Goal: Information Seeking & Learning: Learn about a topic

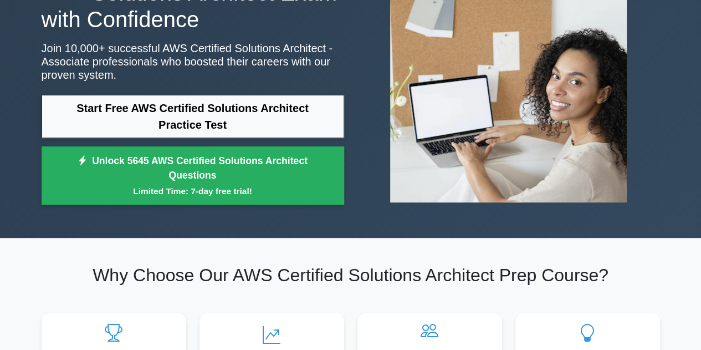
click at [226, 115] on link "Start Free AWS Certified Solutions Architect Practice Test" at bounding box center [193, 116] width 302 height 43
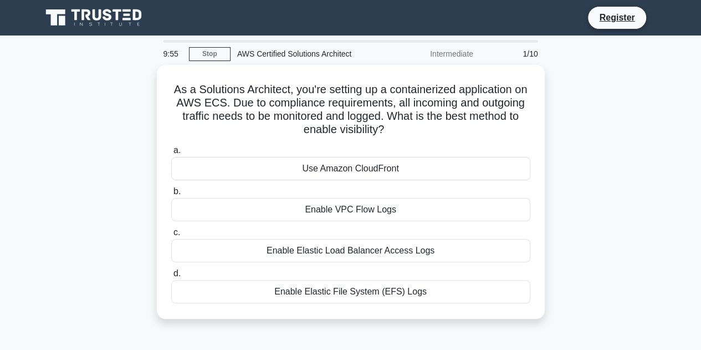
click at [213, 57] on link "Stop" at bounding box center [210, 54] width 42 height 14
click at [214, 52] on link "Stop" at bounding box center [210, 54] width 42 height 14
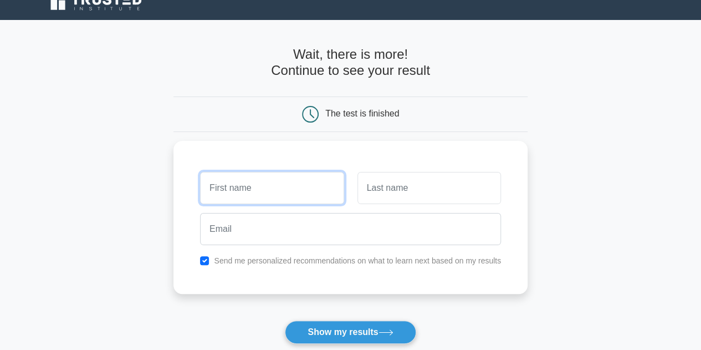
scroll to position [55, 0]
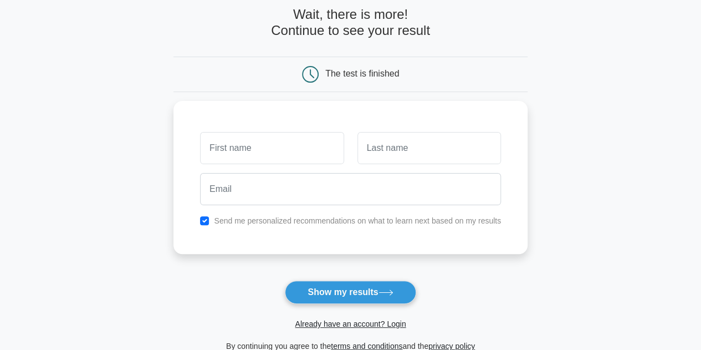
click at [351, 293] on button "Show my results" at bounding box center [350, 291] width 131 height 23
click at [319, 74] on span at bounding box center [311, 73] width 19 height 9
click at [302, 74] on div "The test is finished" at bounding box center [351, 74] width 236 height 17
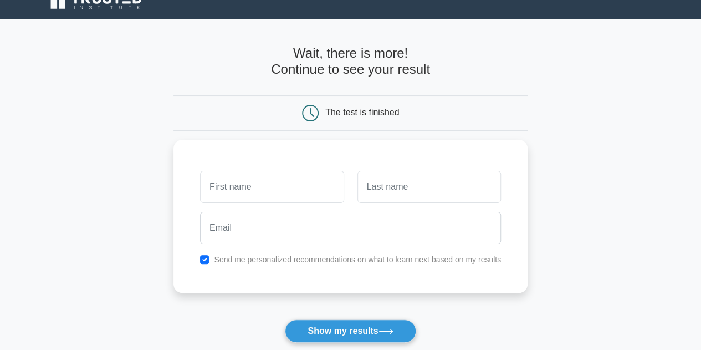
scroll to position [0, 0]
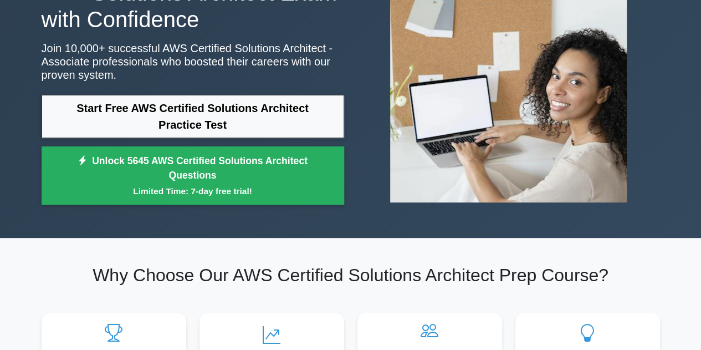
click at [181, 109] on link "Start Free AWS Certified Solutions Architect Practice Test" at bounding box center [193, 116] width 302 height 43
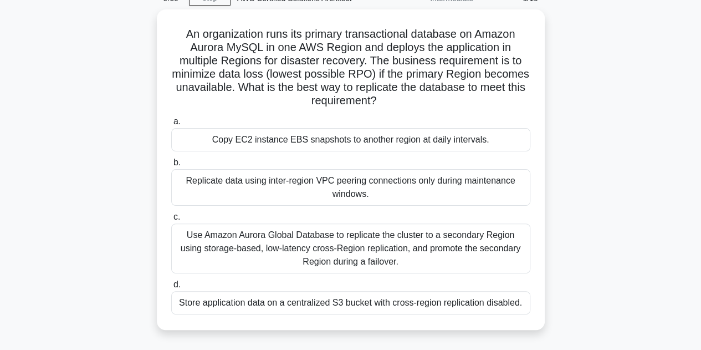
scroll to position [111, 0]
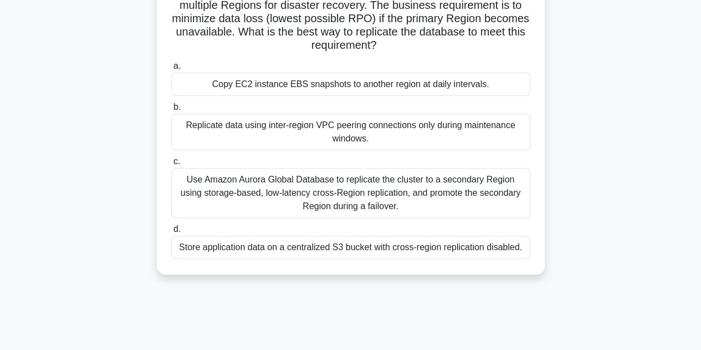
click at [400, 192] on div "Use Amazon Aurora Global Database to replicate the cluster to a secondary Regio…" at bounding box center [350, 193] width 359 height 50
click at [171, 165] on input "c. Use Amazon Aurora Global Database to replicate the cluster to a secondary Re…" at bounding box center [171, 161] width 0 height 7
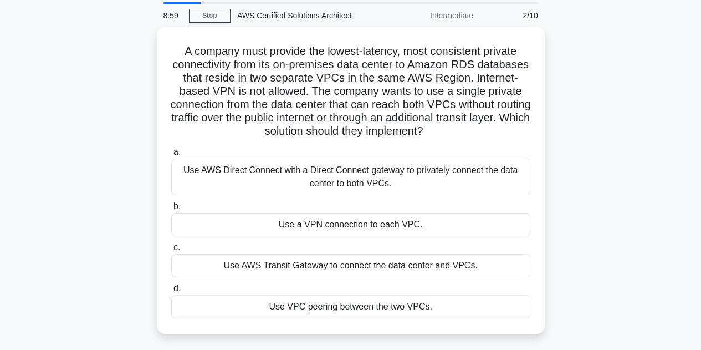
scroll to position [55, 0]
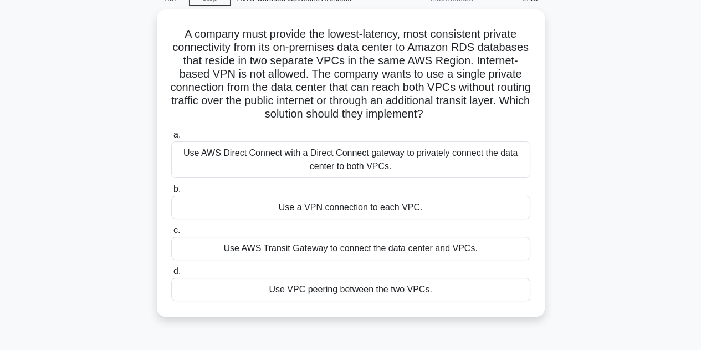
click at [296, 161] on div "Use AWS Direct Connect with a Direct Connect gateway to privately connect the d…" at bounding box center [350, 159] width 359 height 37
click at [171, 138] on input "a. Use AWS Direct Connect with a Direct Connect gateway to privately connect th…" at bounding box center [171, 134] width 0 height 7
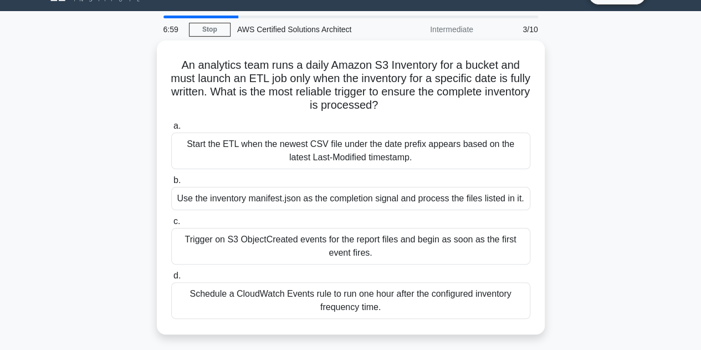
scroll to position [0, 0]
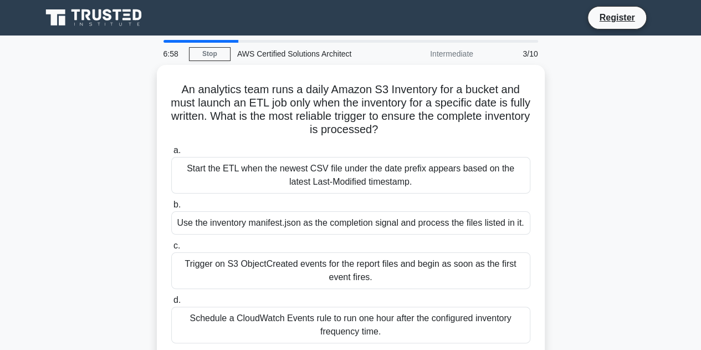
click at [358, 171] on div "Start the ETL when the newest CSV file under the date prefix appears based on t…" at bounding box center [350, 175] width 359 height 37
click at [171, 154] on input "a. Start the ETL when the newest CSV file under the date prefix appears based o…" at bounding box center [171, 150] width 0 height 7
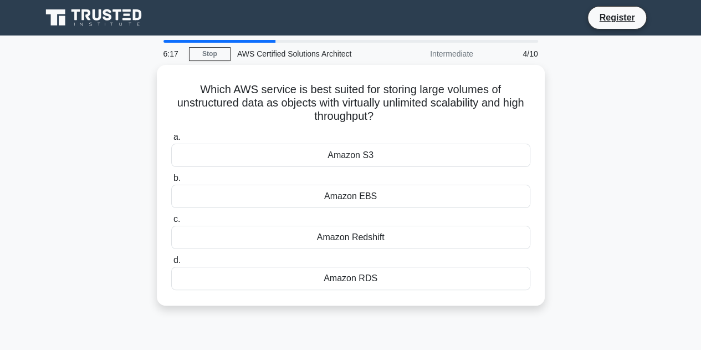
click at [378, 158] on div "Amazon S3" at bounding box center [350, 154] width 359 height 23
click at [171, 141] on input "a. Amazon S3" at bounding box center [171, 137] width 0 height 7
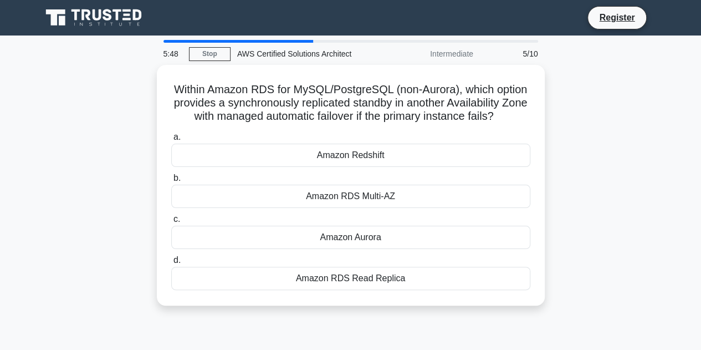
click at [379, 197] on div "Amazon RDS Multi-AZ" at bounding box center [350, 195] width 359 height 23
click at [171, 182] on input "b. Amazon RDS Multi-AZ" at bounding box center [171, 177] width 0 height 7
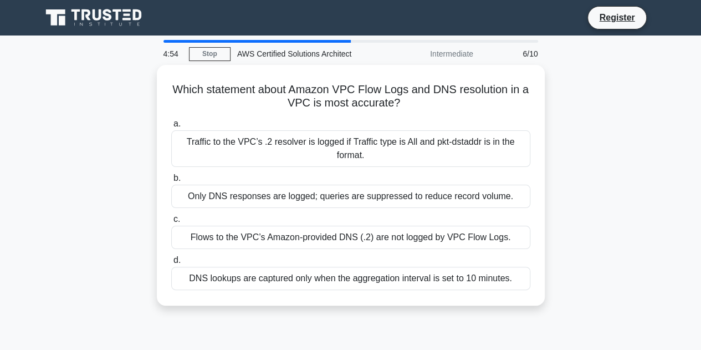
click at [285, 237] on div "Flows to the VPC’s Amazon-provided DNS (.2) are not logged by VPC Flow Logs." at bounding box center [350, 236] width 359 height 23
click at [171, 223] on input "c. Flows to the VPC’s Amazon-provided DNS (.2) are not logged by VPC Flow Logs." at bounding box center [171, 218] width 0 height 7
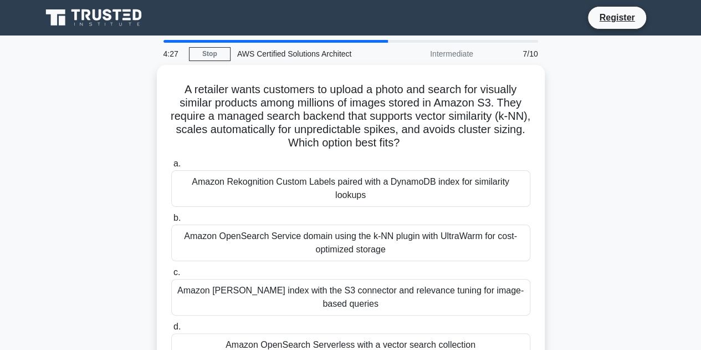
scroll to position [55, 0]
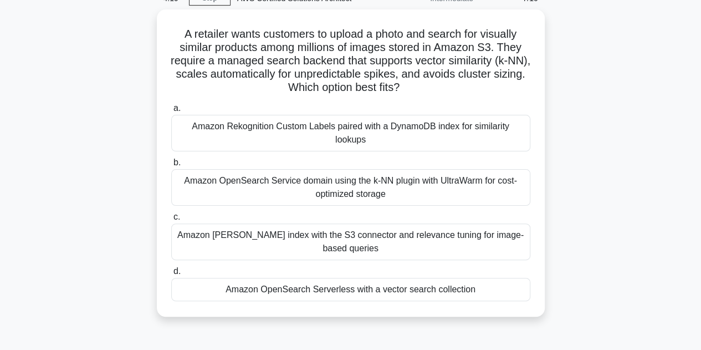
click at [269, 223] on div "Amazon [PERSON_NAME] index with the S3 connector and relevance tuning for image…" at bounding box center [350, 241] width 359 height 37
click at [171, 220] on input "c. Amazon Kendra index with the S3 connector and relevance tuning for image-bas…" at bounding box center [171, 216] width 0 height 7
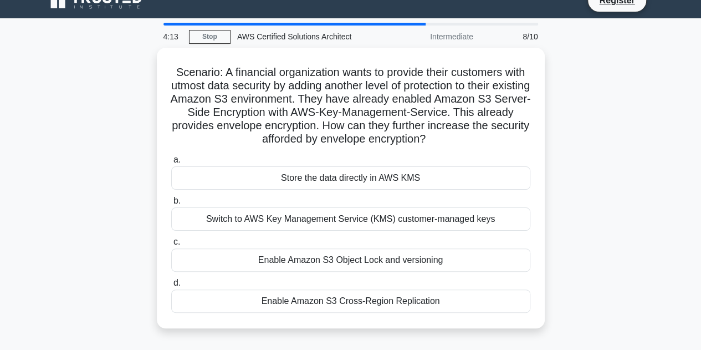
scroll to position [0, 0]
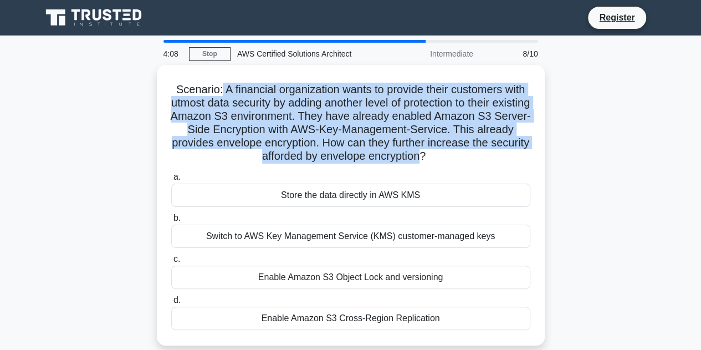
drag, startPoint x: 216, startPoint y: 89, endPoint x: 453, endPoint y: 158, distance: 246.6
click at [453, 158] on h5 "Scenario: A financial organization wants to provide their customers with utmost…" at bounding box center [350, 123] width 361 height 81
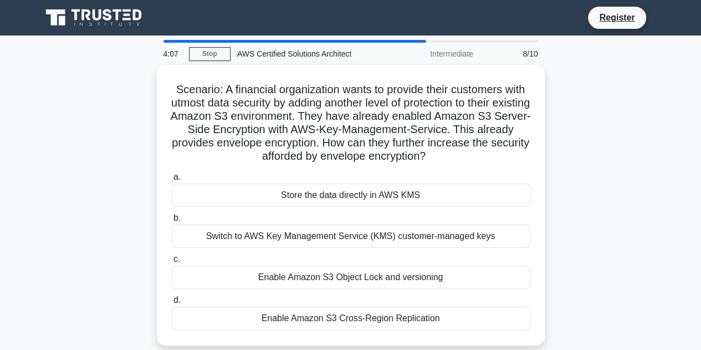
click at [494, 150] on h5 "Scenario: A financial organization wants to provide their customers with utmost…" at bounding box center [350, 123] width 361 height 81
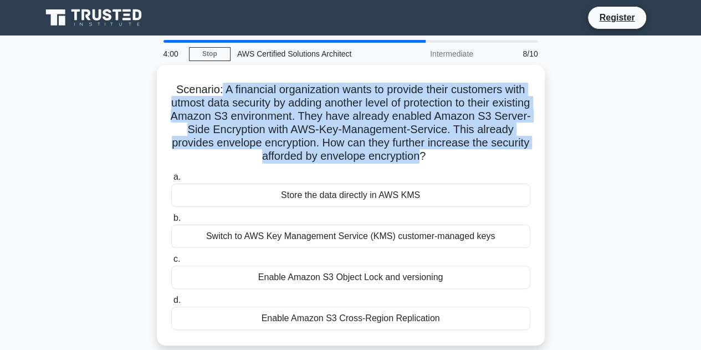
drag, startPoint x: 217, startPoint y: 88, endPoint x: 453, endPoint y: 154, distance: 245.7
click at [454, 155] on h5 "Scenario: A financial organization wants to provide their customers with utmost…" at bounding box center [350, 123] width 361 height 81
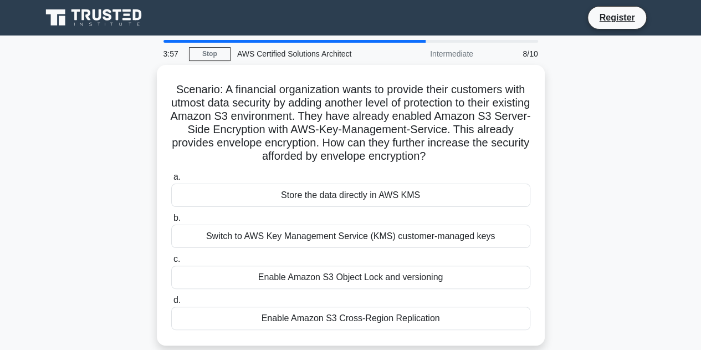
click at [439, 153] on icon ".spinner_0XTQ{transform-origin:center;animation:spinner_y6GP .75s linear infini…" at bounding box center [431, 156] width 13 height 13
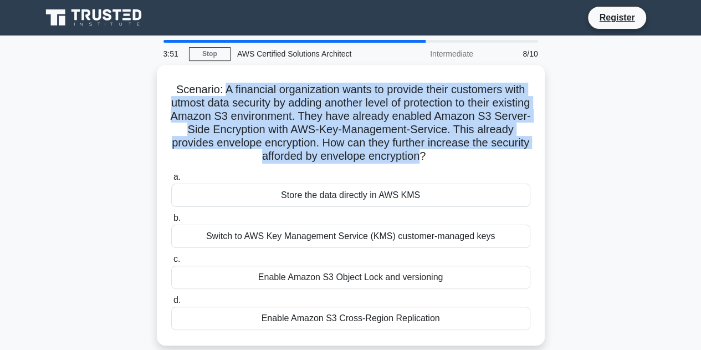
drag, startPoint x: 218, startPoint y: 88, endPoint x: 451, endPoint y: 153, distance: 241.7
click at [450, 155] on h5 "Scenario: A financial organization wants to provide their customers with utmost…" at bounding box center [350, 123] width 361 height 81
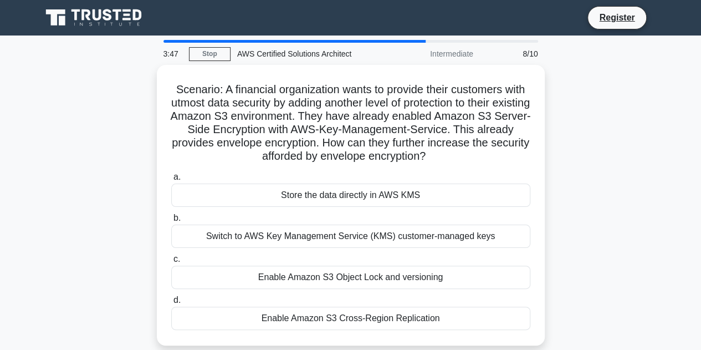
click at [439, 155] on icon ".spinner_0XTQ{transform-origin:center;animation:spinner_y6GP .75s linear infini…" at bounding box center [431, 156] width 13 height 13
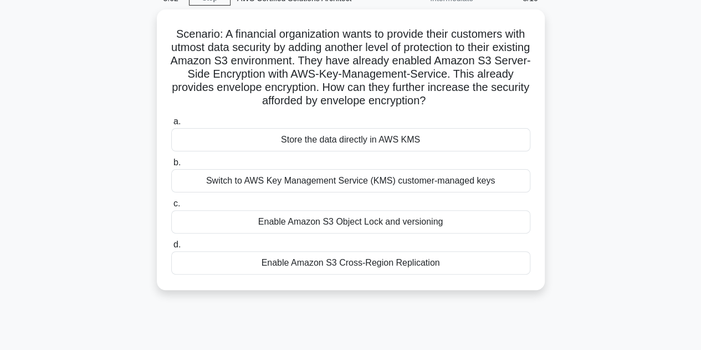
click at [308, 221] on div "Enable Amazon S3 Object Lock and versioning" at bounding box center [350, 221] width 359 height 23
click at [171, 207] on input "c. Enable Amazon S3 Object Lock and versioning" at bounding box center [171, 203] width 0 height 7
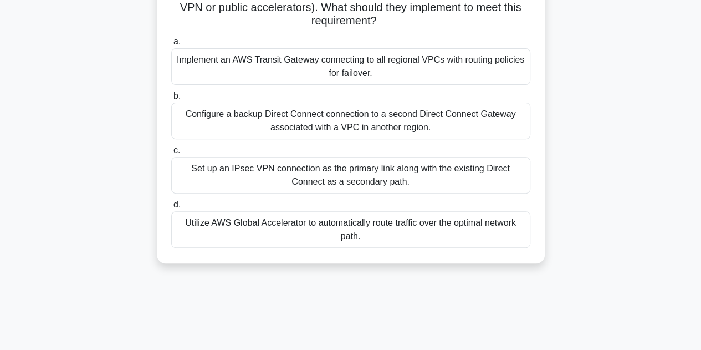
scroll to position [166, 0]
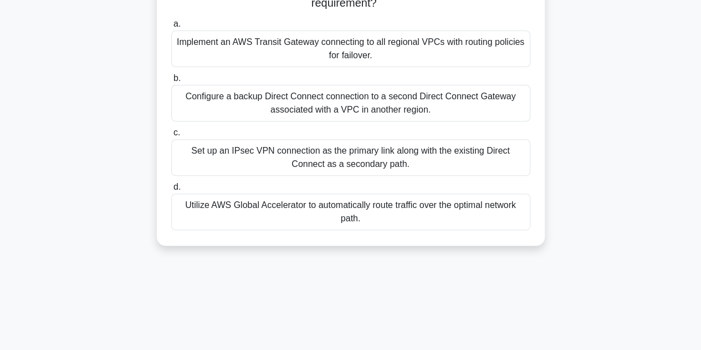
click at [239, 155] on div "Set up an IPsec VPN connection as the primary link along with the existing Dire…" at bounding box center [350, 157] width 359 height 37
click at [171, 136] on input "c. Set up an IPsec VPN connection as the primary link along with the existing D…" at bounding box center [171, 132] width 0 height 7
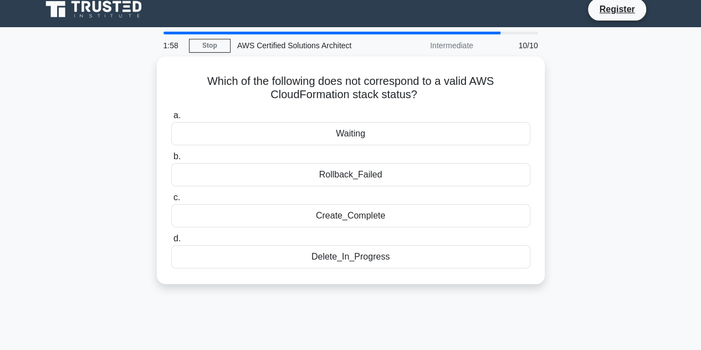
scroll to position [0, 0]
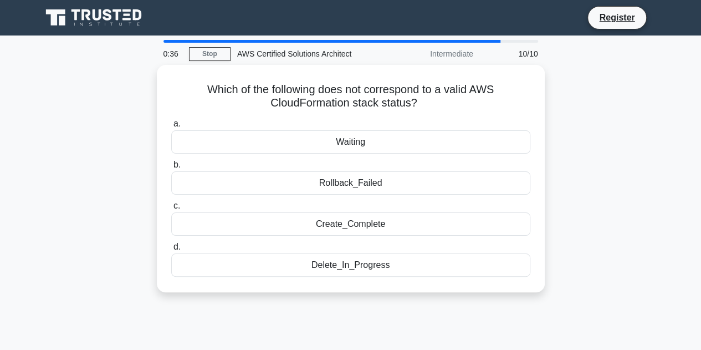
click at [285, 182] on div "Rollback_Failed" at bounding box center [350, 182] width 359 height 23
click at [171, 168] on input "b. Rollback_Failed" at bounding box center [171, 164] width 0 height 7
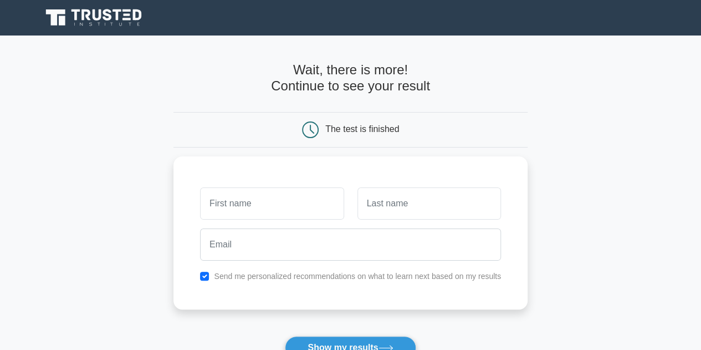
click at [280, 194] on input "text" at bounding box center [271, 203] width 143 height 32
click at [275, 198] on input "text" at bounding box center [271, 203] width 143 height 32
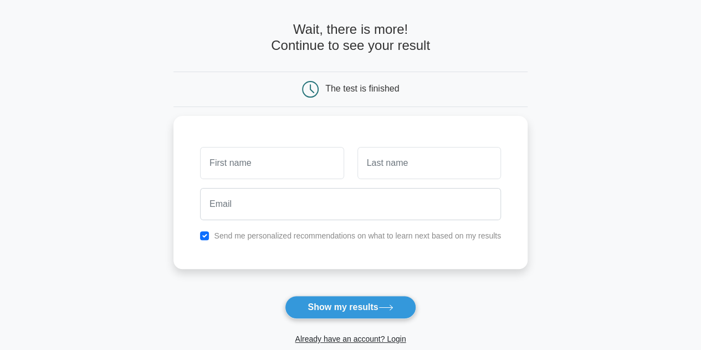
scroll to position [55, 0]
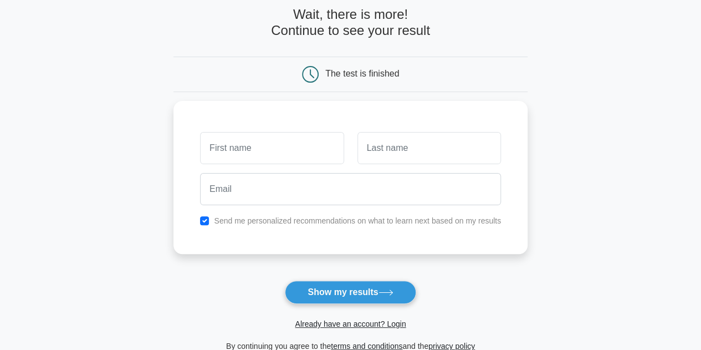
click at [274, 133] on input "text" at bounding box center [271, 148] width 143 height 32
type input "a"
type input "Nani"
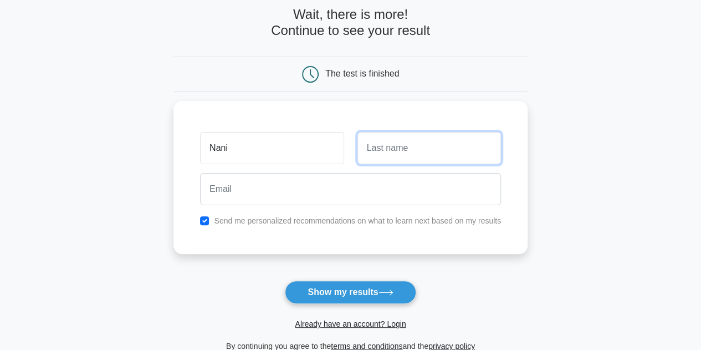
click at [404, 151] on input "text" at bounding box center [428, 148] width 143 height 32
type input "chenna"
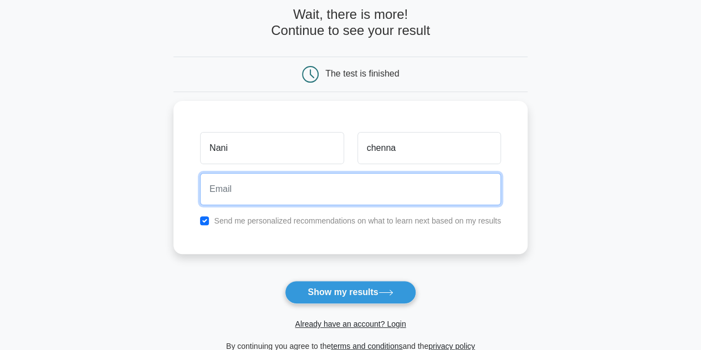
click at [310, 186] on input "email" at bounding box center [350, 189] width 301 height 32
type input "[EMAIL_ADDRESS][DOMAIN_NAME]"
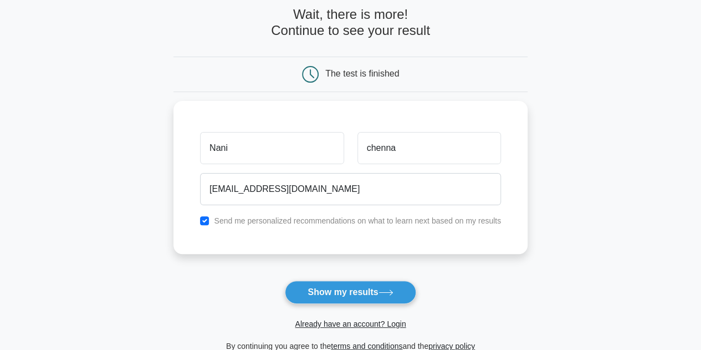
click at [360, 287] on button "Show my results" at bounding box center [350, 291] width 131 height 23
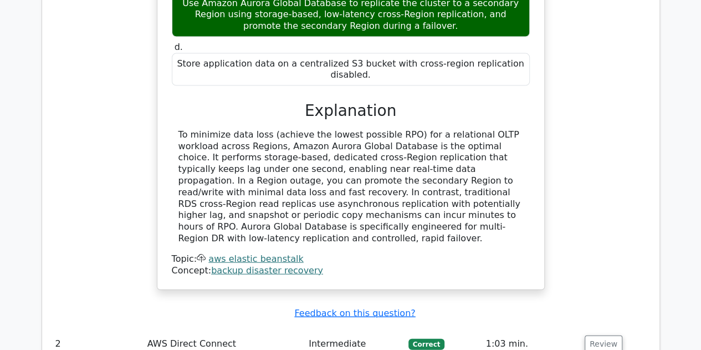
scroll to position [1163, 0]
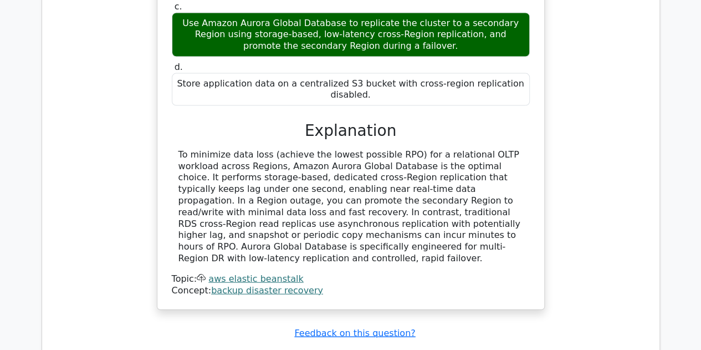
drag, startPoint x: 178, startPoint y: 93, endPoint x: 382, endPoint y: 190, distance: 226.2
click at [382, 190] on div "To minimize data loss (achieve the lowest possible RPO) for a relational OLTP w…" at bounding box center [350, 206] width 345 height 115
copy div "To minimize data loss (achieve the lowest possible RPO) for a relational OLTP w…"
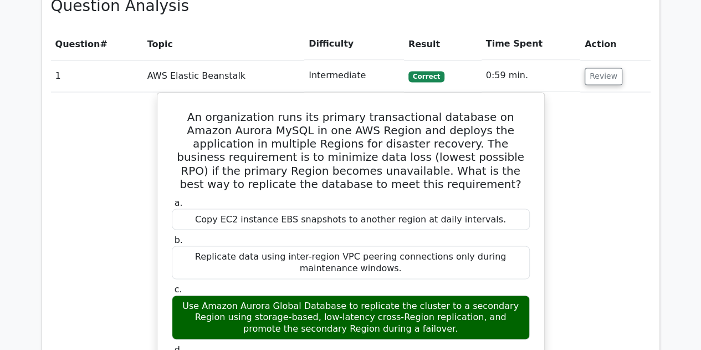
scroll to position [886, 0]
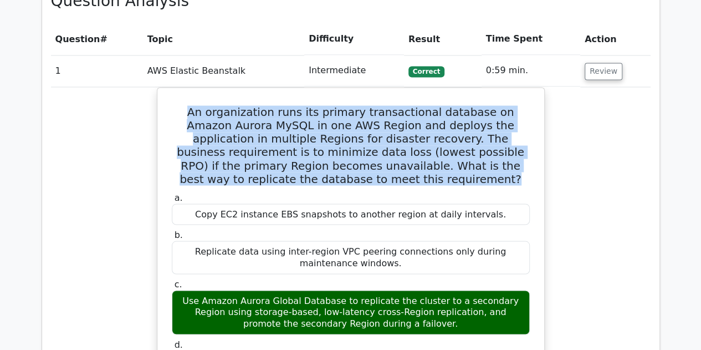
drag, startPoint x: 181, startPoint y: 64, endPoint x: 461, endPoint y: 134, distance: 288.2
click at [461, 134] on h5 "An organization runs its primary transactional database on Amazon Aurora MySQL …" at bounding box center [351, 145] width 360 height 80
copy h5 "An organization runs its primary transactional database on Amazon Aurora MySQL …"
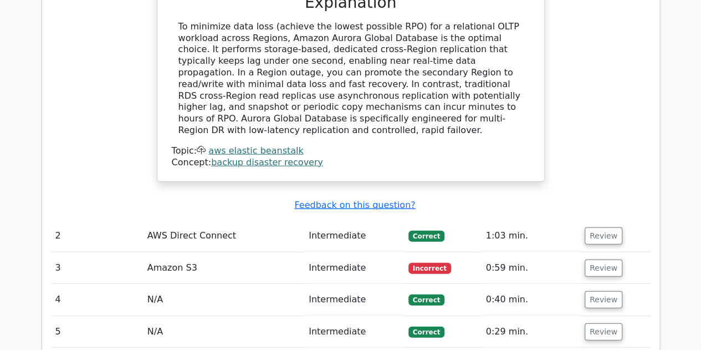
scroll to position [1274, 0]
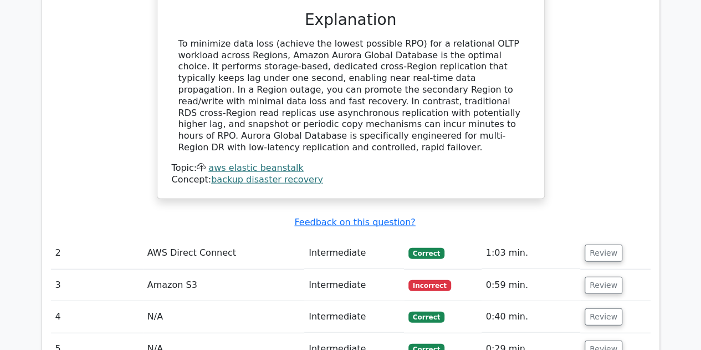
click at [176, 237] on td "AWS Direct Connect" at bounding box center [223, 253] width 161 height 32
click at [605, 244] on button "Review" at bounding box center [603, 252] width 38 height 17
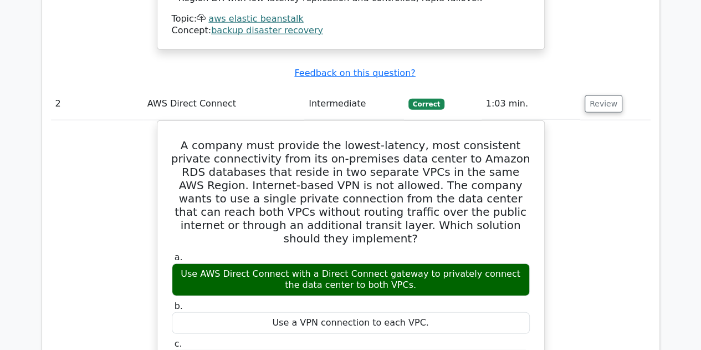
scroll to position [1440, 0]
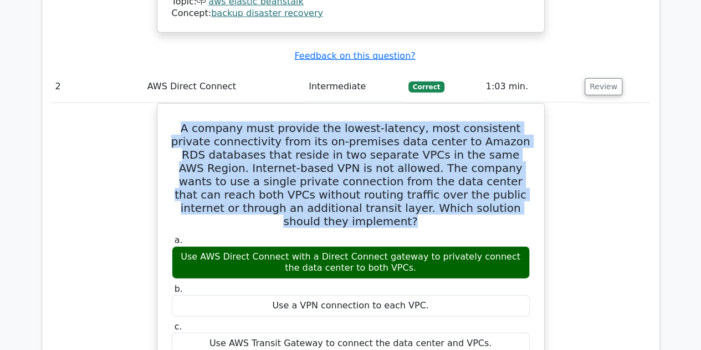
drag, startPoint x: 490, startPoint y: 138, endPoint x: 126, endPoint y: 56, distance: 372.5
copy h5 "A company must provide the lowest-latency, most consistent private connectivity…"
drag, startPoint x: 177, startPoint y: 171, endPoint x: 450, endPoint y: 297, distance: 300.6
click at [449, 299] on div "a. Use AWS Direct Connect with a Direct Connect gateway to privately connect th…" at bounding box center [350, 312] width 371 height 161
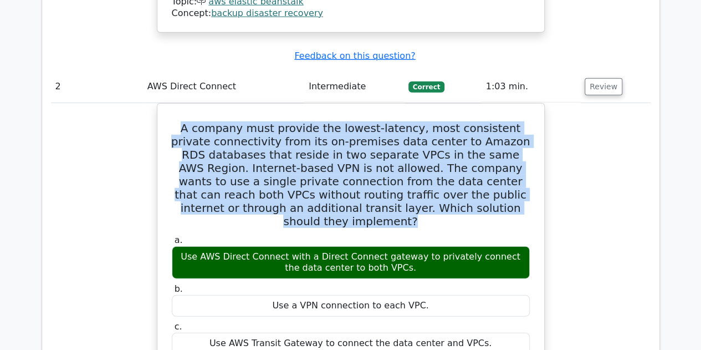
click at [409, 246] on div "Use AWS Direct Connect with a Direct Connect gateway to privately connect the d…" at bounding box center [351, 262] width 358 height 33
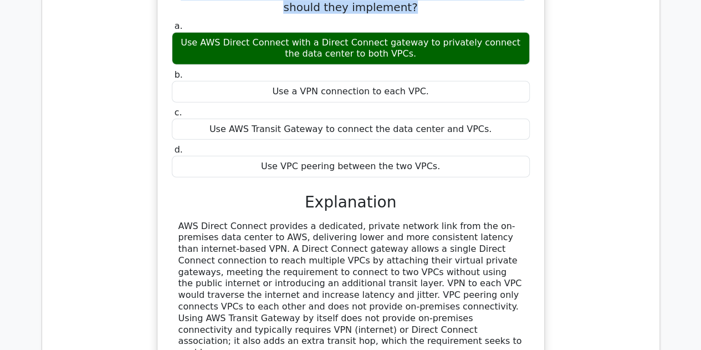
scroll to position [1662, 0]
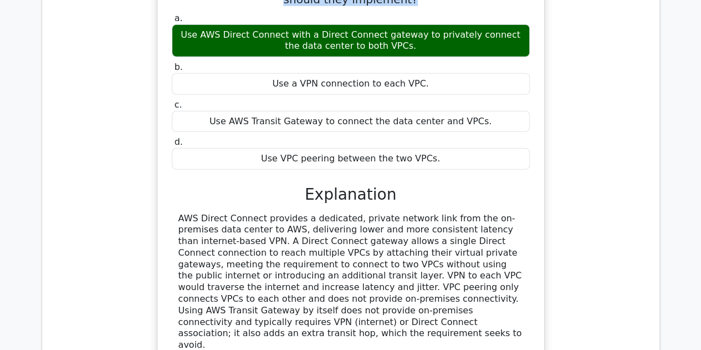
drag, startPoint x: 178, startPoint y: 128, endPoint x: 440, endPoint y: 237, distance: 283.3
click at [439, 237] on div "AWS Direct Connect provides a dedicated, private network link from the on-premi…" at bounding box center [350, 282] width 345 height 138
copy div "AWS Direct Connect provides a dedicated, private network link from the on-premi…"
click at [265, 185] on h3 "Explanation" at bounding box center [350, 194] width 345 height 19
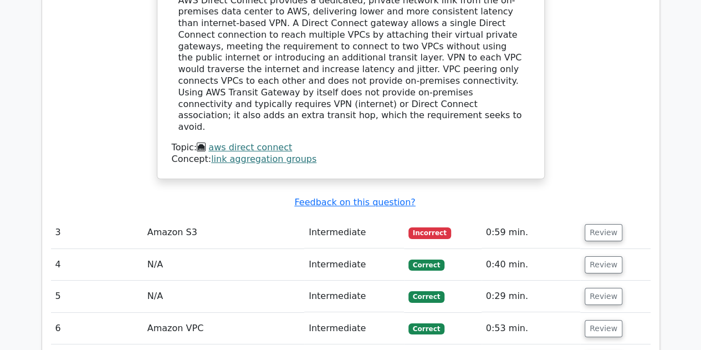
scroll to position [1883, 0]
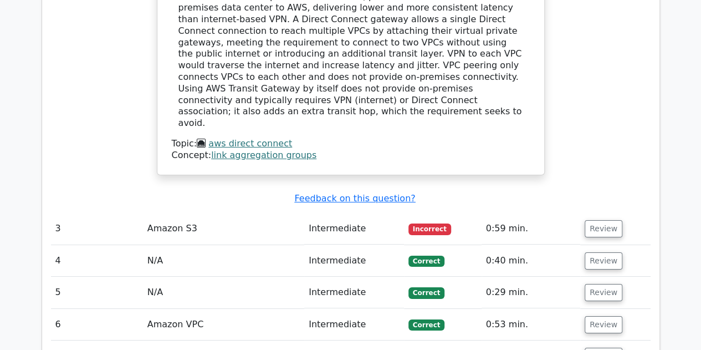
click at [588, 220] on button "Review" at bounding box center [603, 228] width 38 height 17
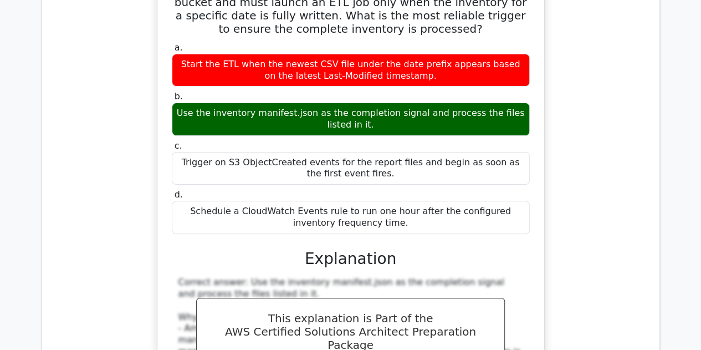
scroll to position [2160, 0]
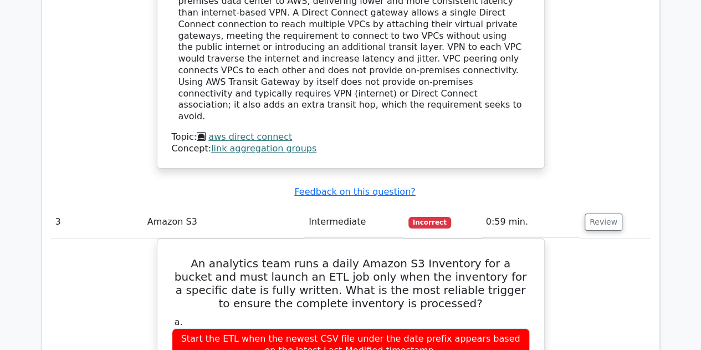
scroll to position [1883, 0]
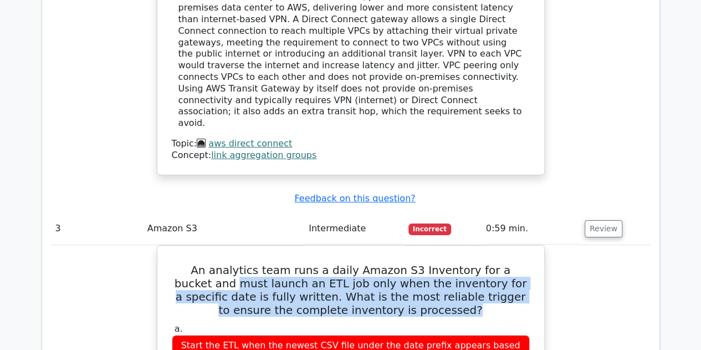
drag, startPoint x: 424, startPoint y: 200, endPoint x: 160, endPoint y: 166, distance: 267.0
click at [413, 263] on h5 "An analytics team runs a daily Amazon S3 Inventory for a bucket and must launch…" at bounding box center [351, 289] width 360 height 53
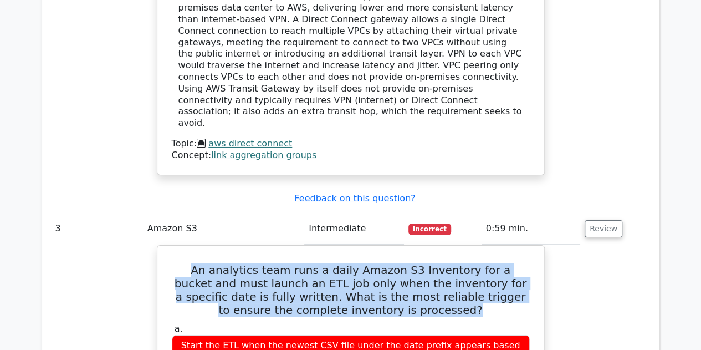
drag, startPoint x: 411, startPoint y: 202, endPoint x: 155, endPoint y: 162, distance: 259.1
copy h5 "An analytics team runs a daily Amazon S3 Inventory for a bucket and must launch…"
click at [249, 263] on h5 "An analytics team runs a daily Amazon S3 Inventory for a bucket and must launch…" at bounding box center [351, 289] width 360 height 53
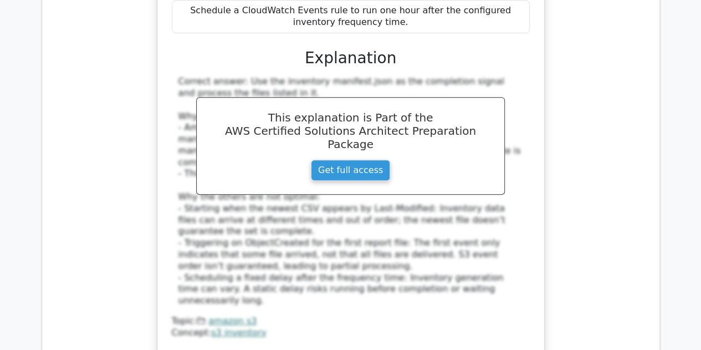
scroll to position [2548, 0]
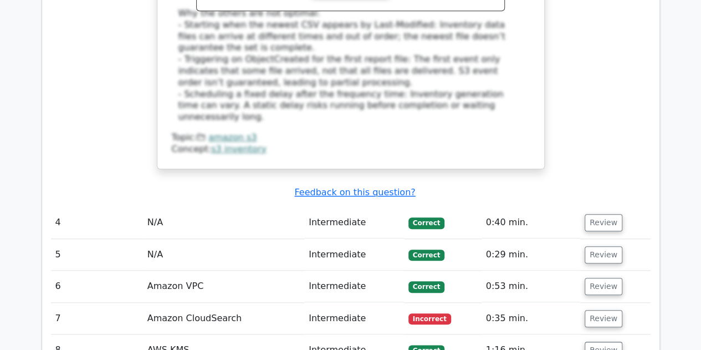
click at [601, 214] on button "Review" at bounding box center [603, 222] width 38 height 17
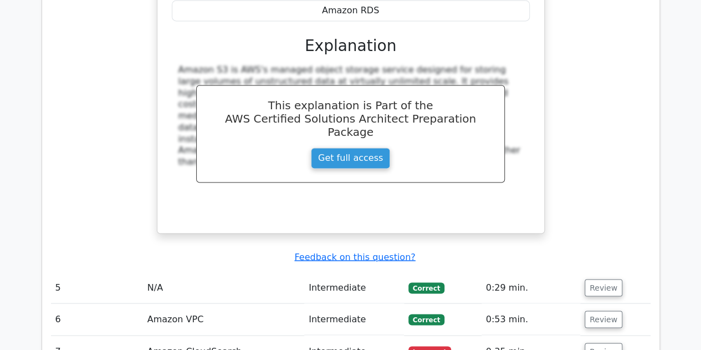
scroll to position [2991, 0]
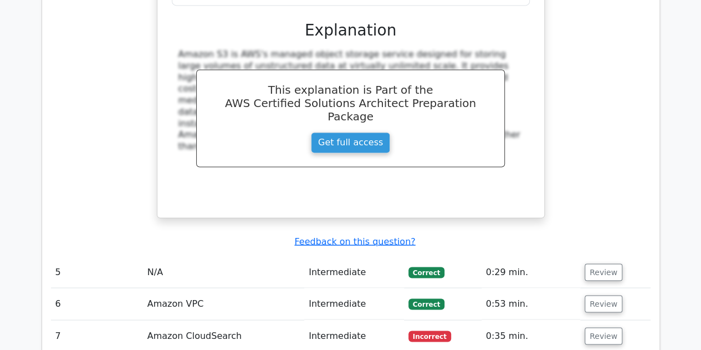
click at [587, 263] on button "Review" at bounding box center [603, 271] width 38 height 17
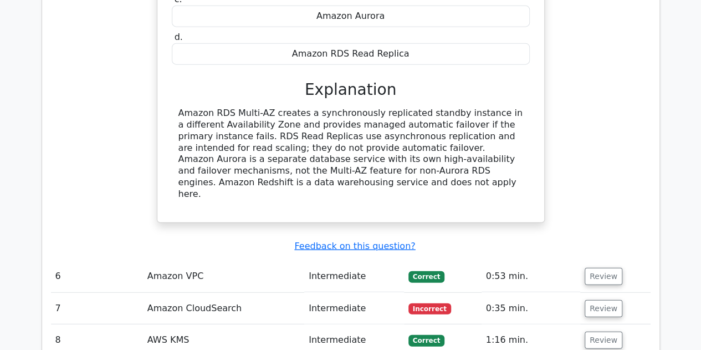
scroll to position [3490, 0]
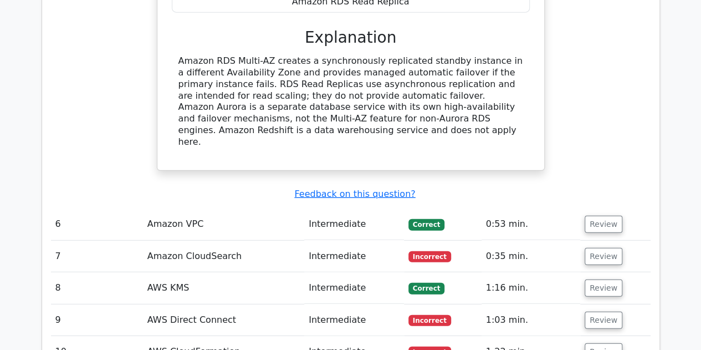
click at [604, 215] on button "Review" at bounding box center [603, 223] width 38 height 17
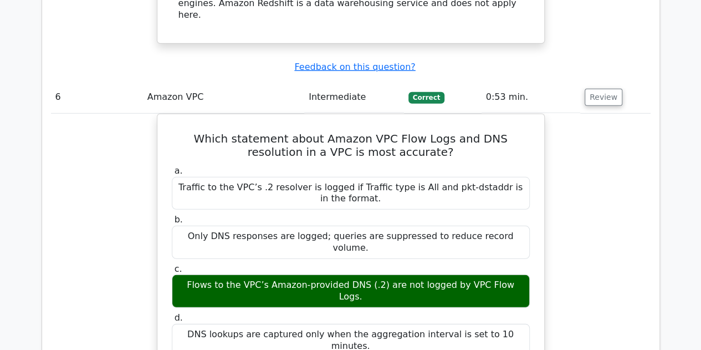
scroll to position [3545, 0]
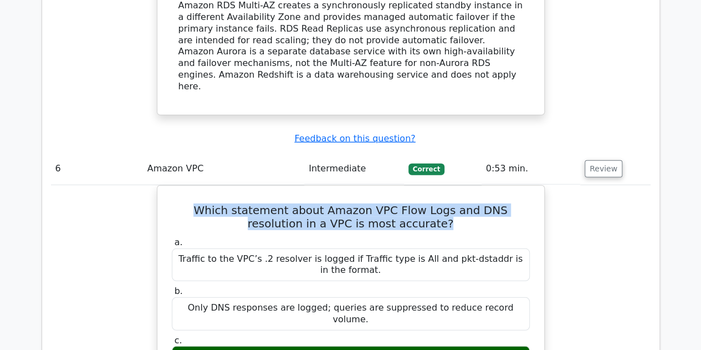
drag, startPoint x: 172, startPoint y: 44, endPoint x: 446, endPoint y: 61, distance: 274.7
click at [446, 203] on h5 "Which statement about Amazon VPC Flow Logs and DNS resolution in a VPC is most …" at bounding box center [351, 216] width 360 height 27
copy h5 "Which statement about Amazon VPC Flow Logs and DNS resolution in a VPC is most …"
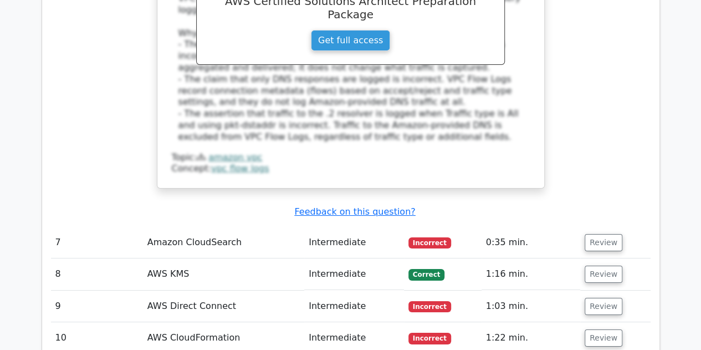
scroll to position [4044, 0]
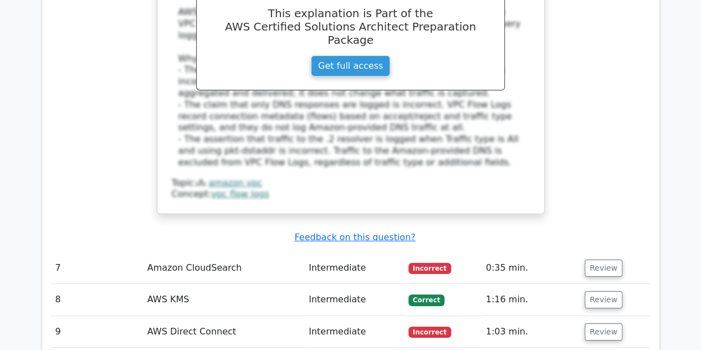
click at [604, 259] on button "Review" at bounding box center [603, 267] width 38 height 17
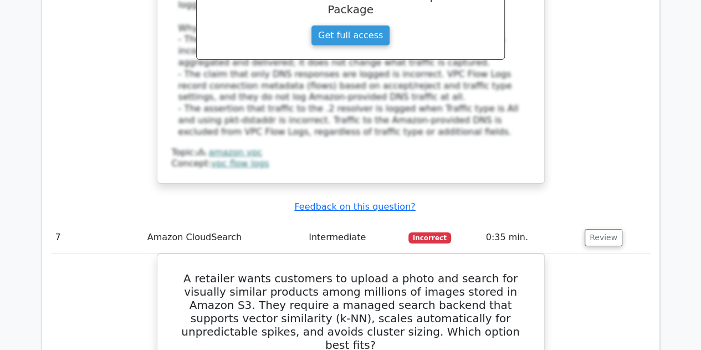
scroll to position [4099, 0]
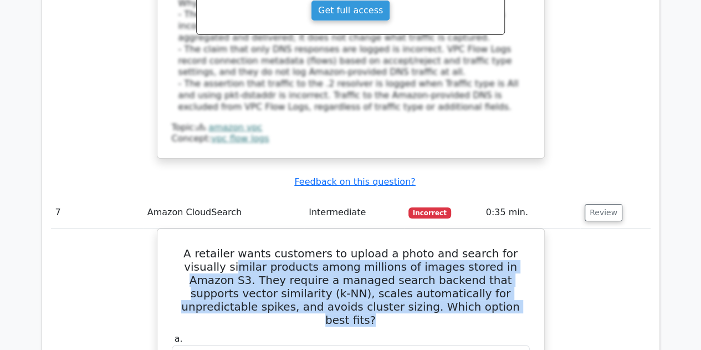
drag, startPoint x: 429, startPoint y: 111, endPoint x: 186, endPoint y: 62, distance: 247.6
click at [186, 247] on h5 "A retailer wants customers to upload a photo and search for visually similar pr…" at bounding box center [351, 287] width 360 height 80
click at [455, 247] on h5 "A retailer wants customers to upload a photo and search for visually similar pr…" at bounding box center [351, 287] width 360 height 80
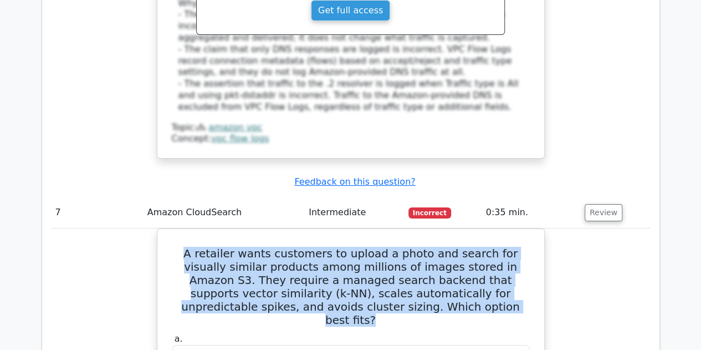
drag, startPoint x: 455, startPoint y: 114, endPoint x: 178, endPoint y: 57, distance: 282.8
copy h5 "A retailer wants customers to upload a photo and search for visually similar pr…"
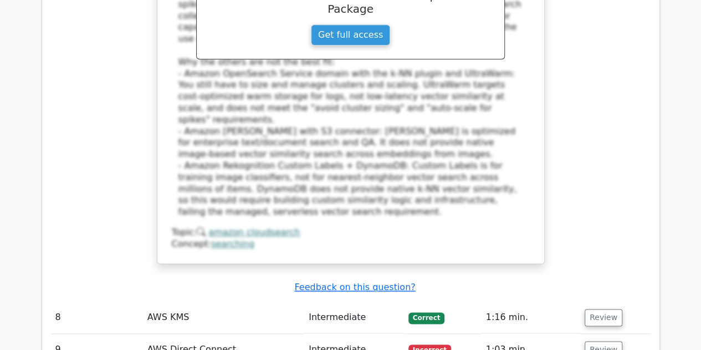
scroll to position [4653, 0]
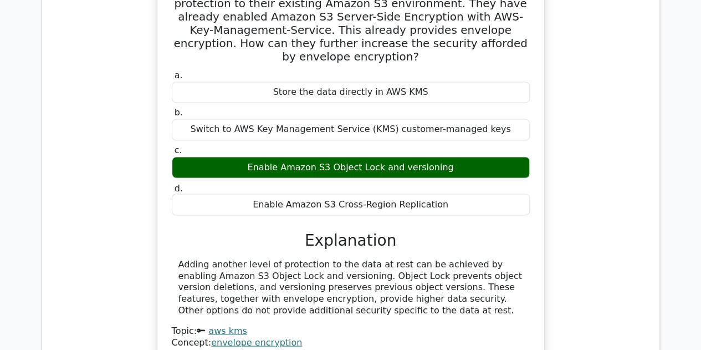
scroll to position [5096, 0]
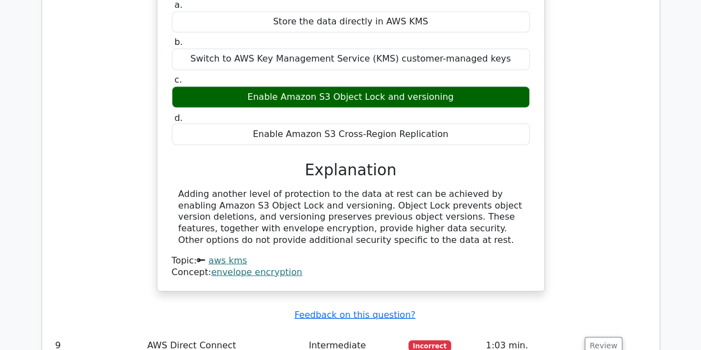
scroll to position [5152, 0]
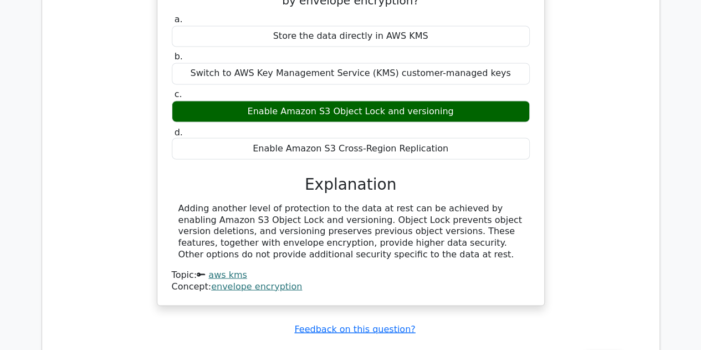
drag, startPoint x: 174, startPoint y: 121, endPoint x: 456, endPoint y: 204, distance: 293.4
copy h5 "An enterprise uses AWS Direct Connect with a Direct Connect Gateway to reach it…"
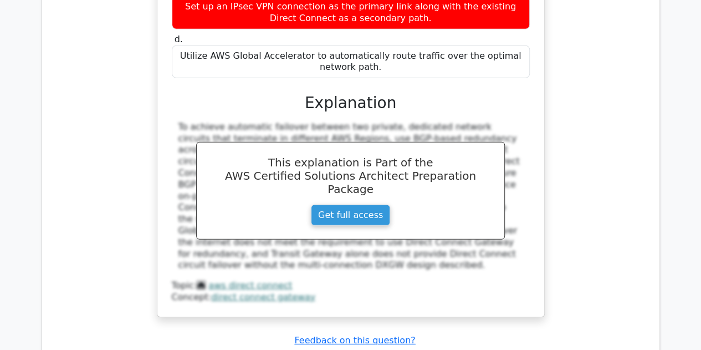
scroll to position [5761, 0]
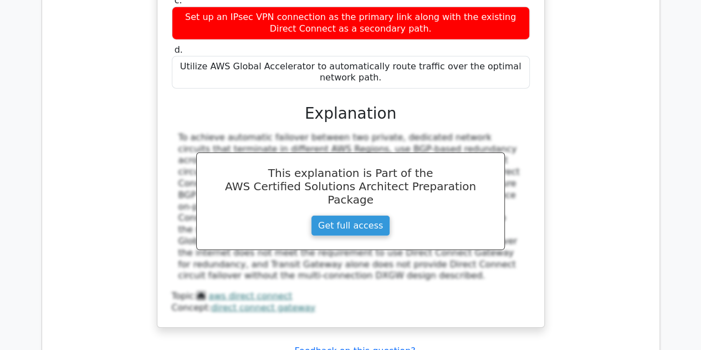
drag, startPoint x: 429, startPoint y: 133, endPoint x: 197, endPoint y: 121, distance: 232.4
drag, startPoint x: 200, startPoint y: 113, endPoint x: 433, endPoint y: 286, distance: 290.3
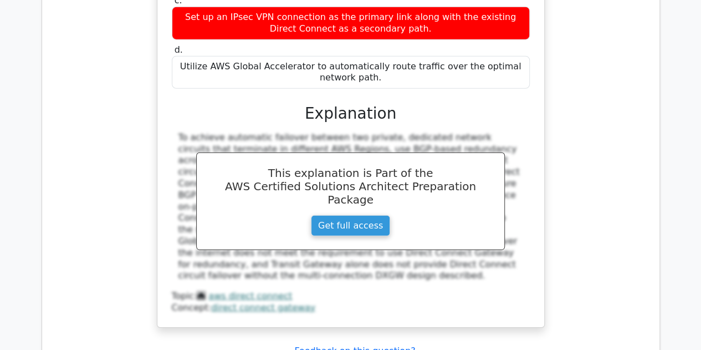
copy div "Which of the following does not correspond to a valid AWS CloudFormation stack …"
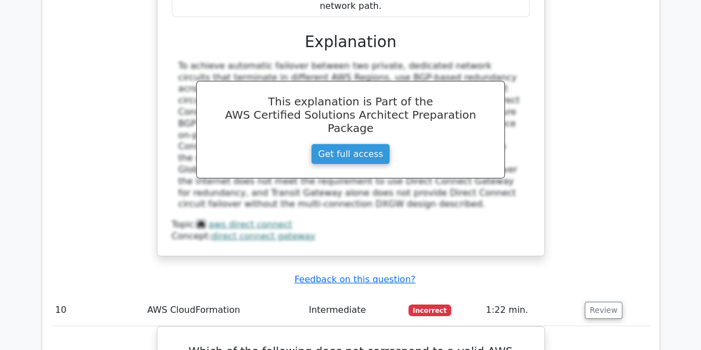
scroll to position [5531, 0]
